Goal: Check status: Check status

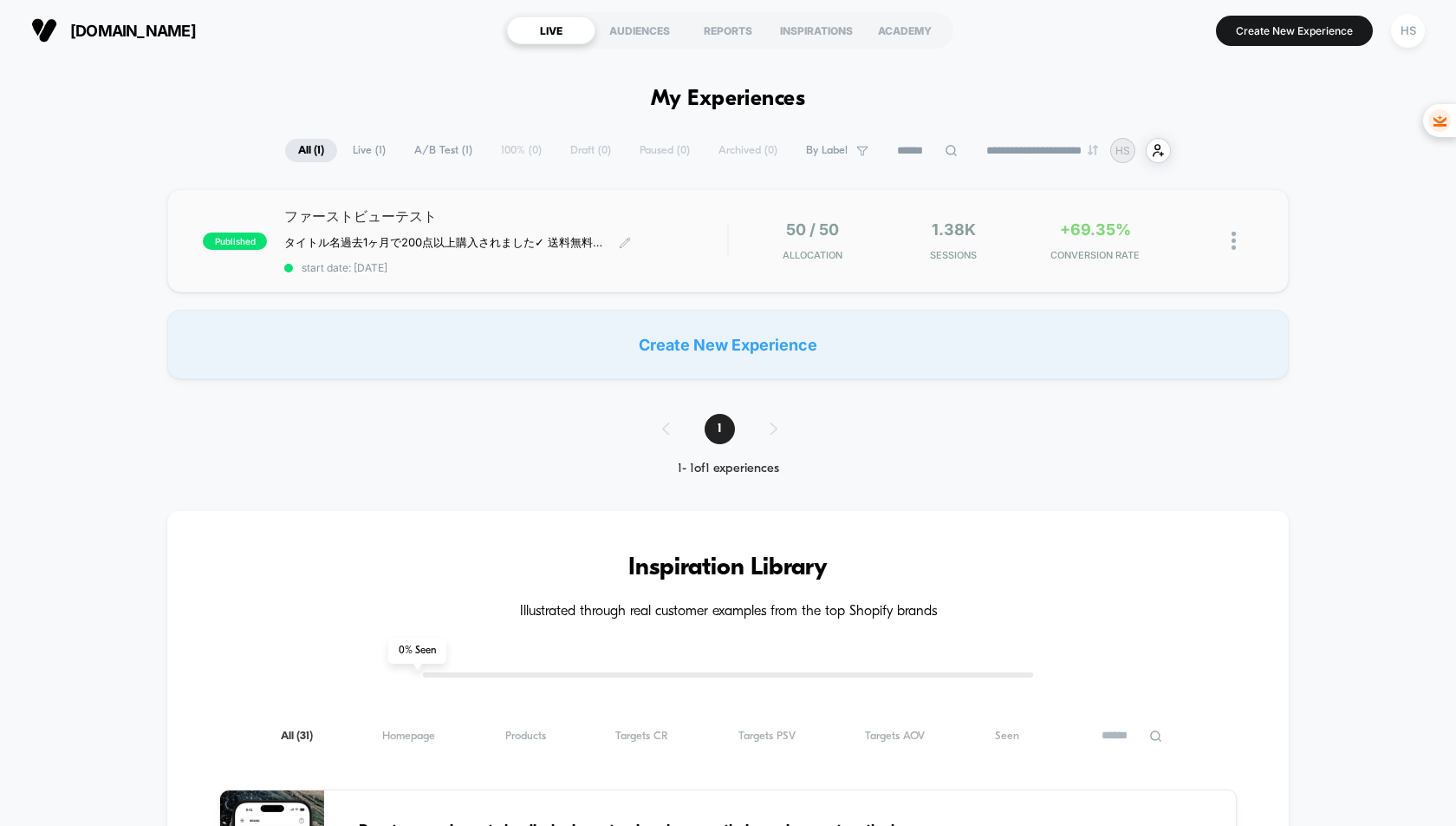
click at [582, 233] on div "ファーストビューテスト タイトル名 過去1ヶ月で200点以上購入されました ✓ 送料無料　✓ 30日間 全額返金保証　✓ 1年間の製品保証 ﻿ Click t…" at bounding box center [506, 240] width 443 height 67
